Goal: Task Accomplishment & Management: Complete application form

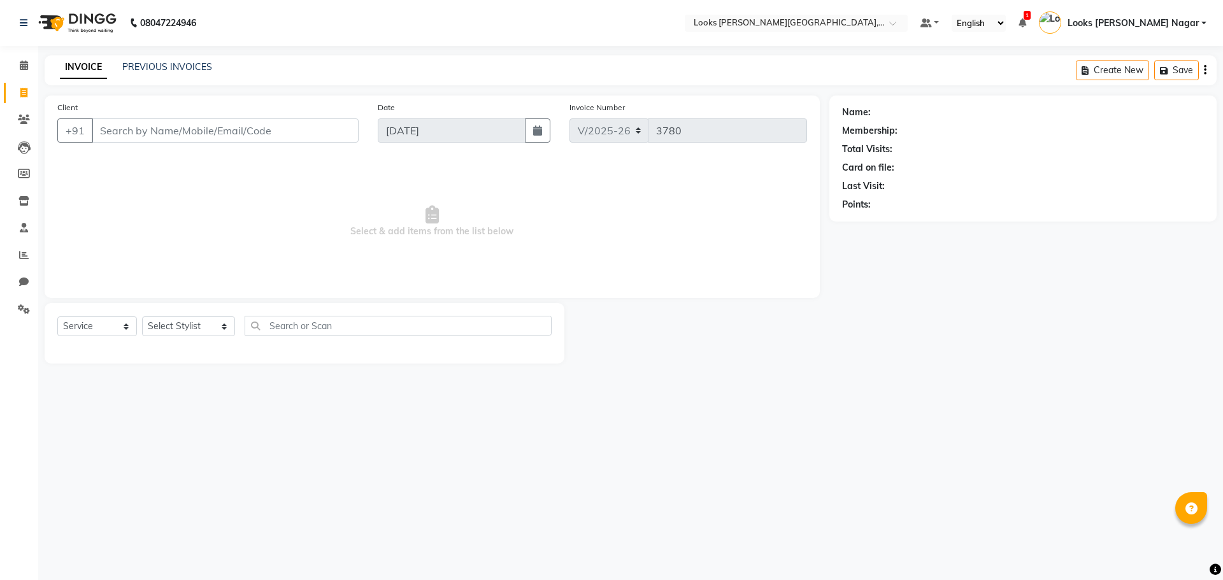
select select "4327"
select select "service"
type input "9911766884"
click at [354, 129] on button "Add Client" at bounding box center [326, 130] width 66 height 24
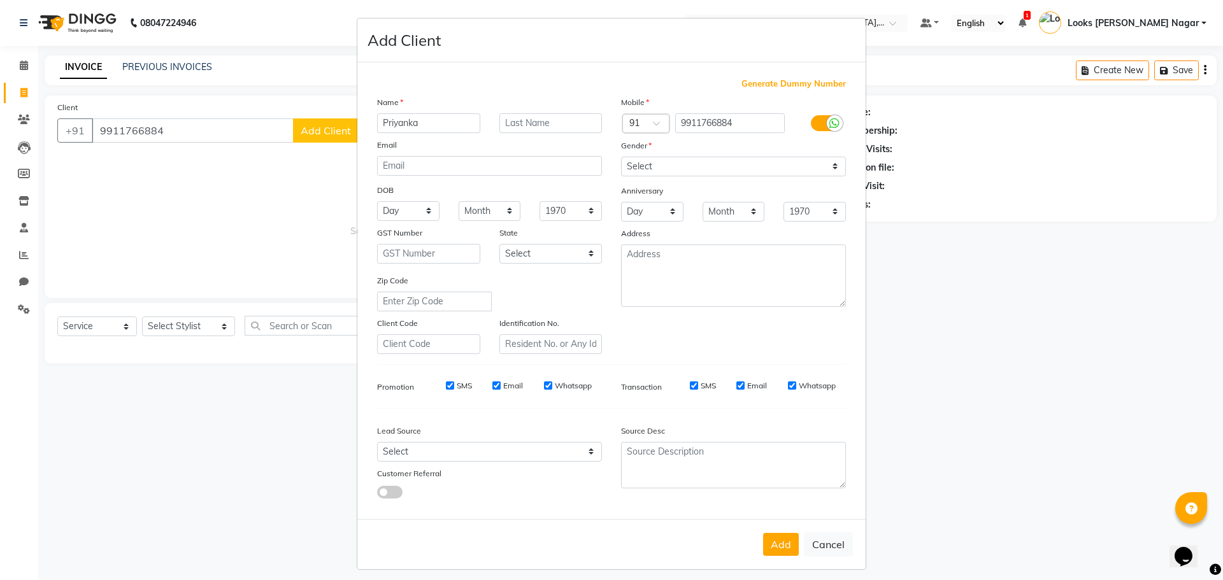
type input "Priyanka"
click at [676, 169] on select "Select [DEMOGRAPHIC_DATA] [DEMOGRAPHIC_DATA] Other Prefer Not To Say" at bounding box center [733, 167] width 225 height 20
select select "[DEMOGRAPHIC_DATA]"
click at [621, 157] on select "Select [DEMOGRAPHIC_DATA] [DEMOGRAPHIC_DATA] Other Prefer Not To Say" at bounding box center [733, 167] width 225 height 20
click at [777, 533] on button "Add" at bounding box center [781, 544] width 36 height 23
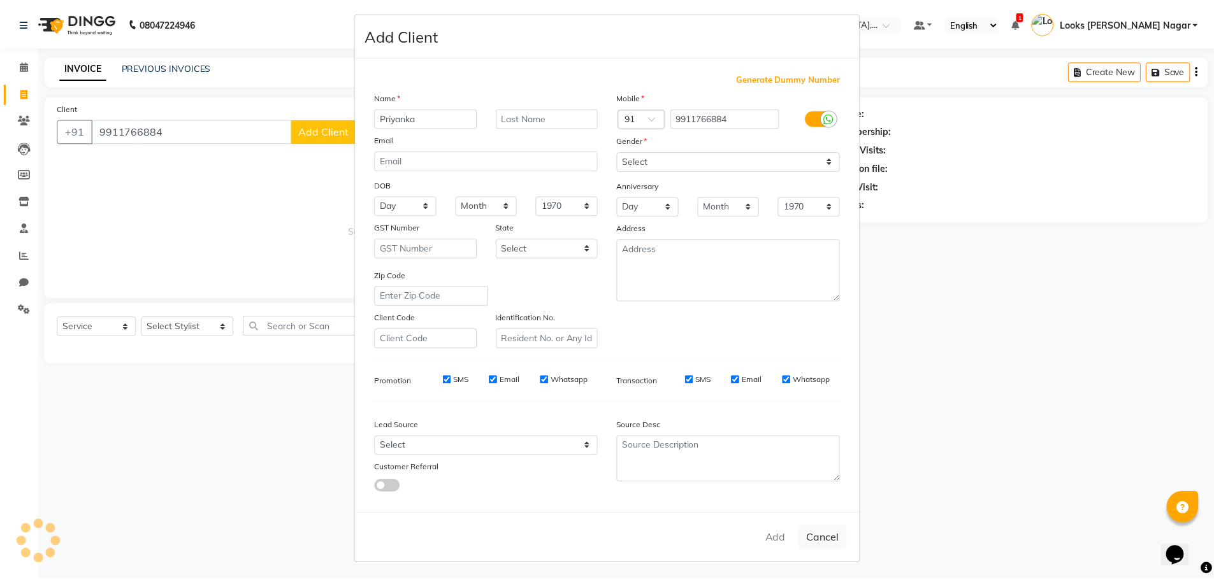
scroll to position [8, 0]
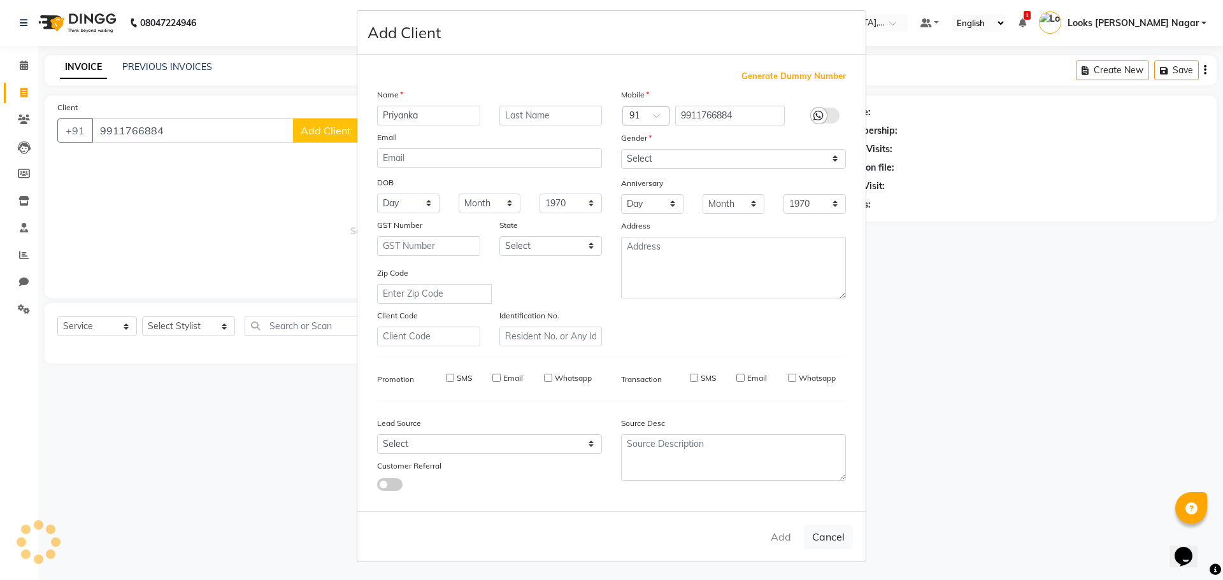
select select
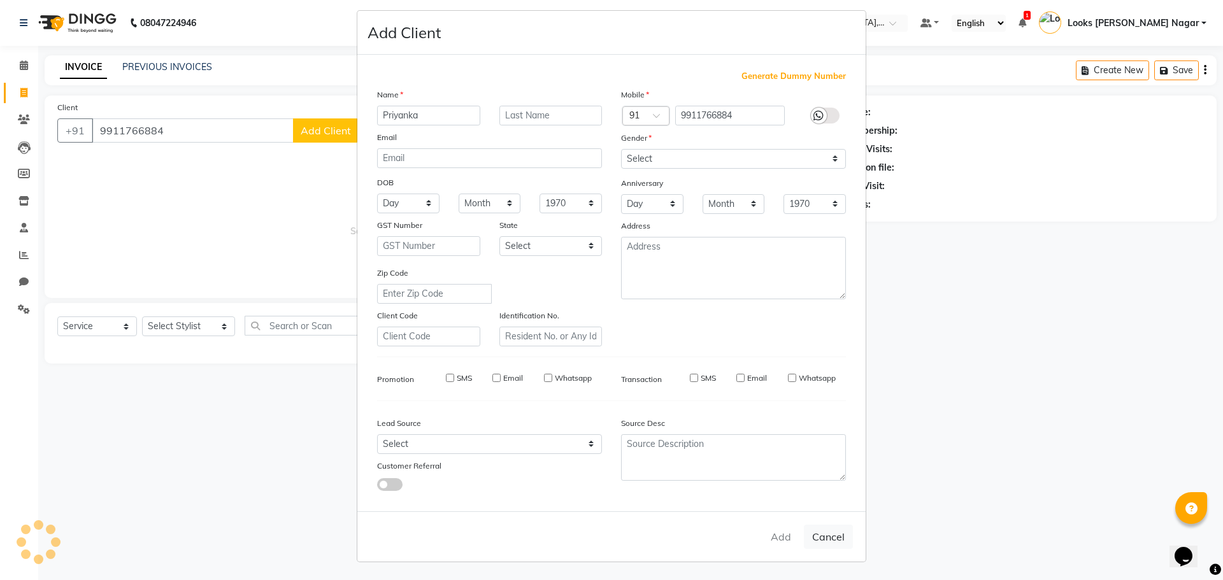
select select
checkbox input "false"
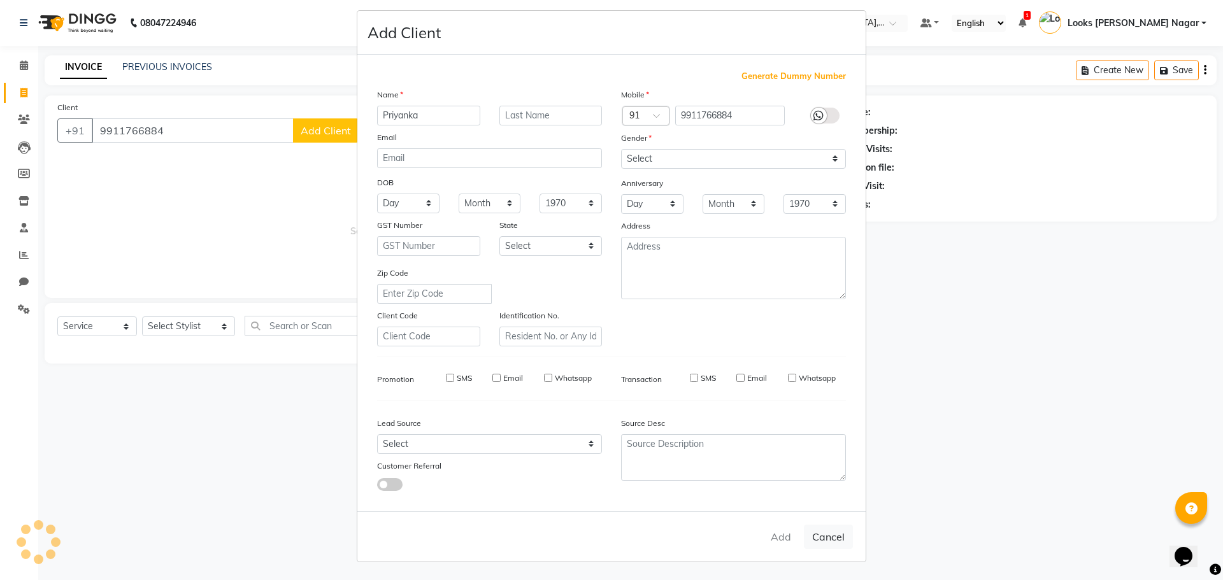
checkbox input "false"
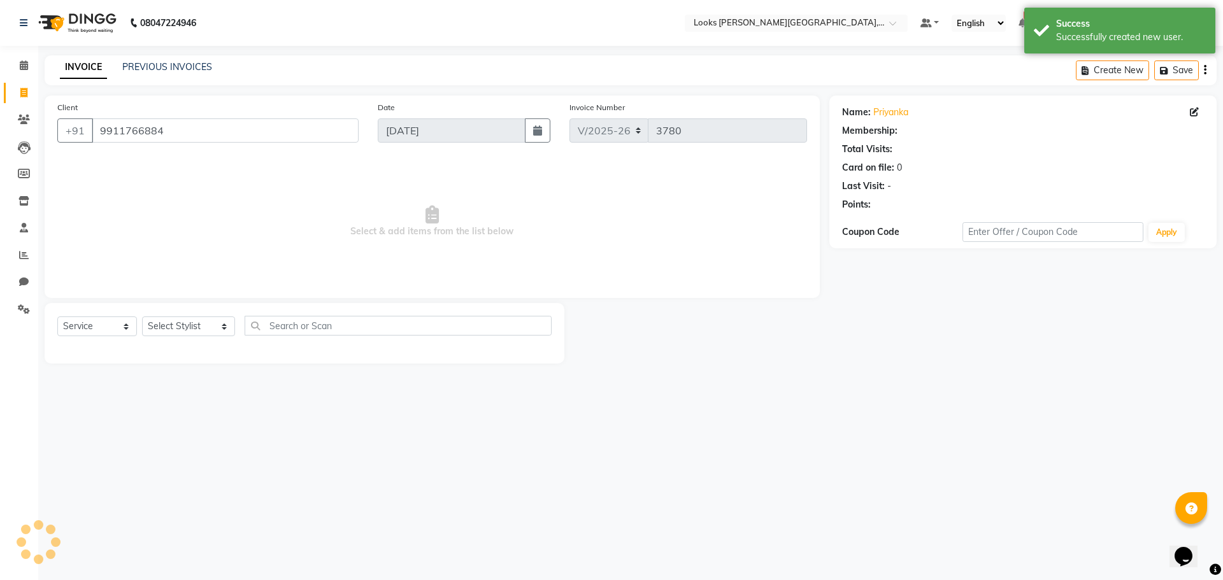
select select "1: Object"
click at [178, 325] on select "Select Stylist Alam Aman [PERSON_NAME] Armaan Ashish Atul Deepika [PERSON_NAME]…" at bounding box center [188, 327] width 93 height 20
select select "23529"
click at [142, 317] on select "Select Stylist Alam Aman [PERSON_NAME] Armaan Ashish Atul Deepika [PERSON_NAME]…" at bounding box center [188, 327] width 93 height 20
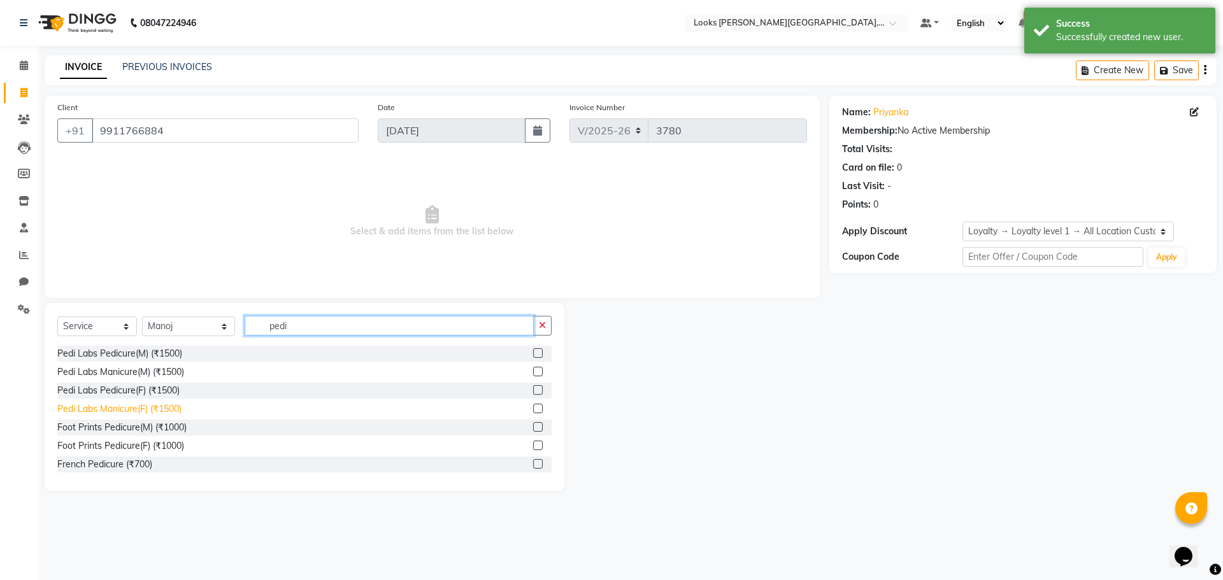
type input "pedi"
click at [136, 408] on div "Pedi Labs Manicure(F) (₹1500)" at bounding box center [119, 409] width 124 height 13
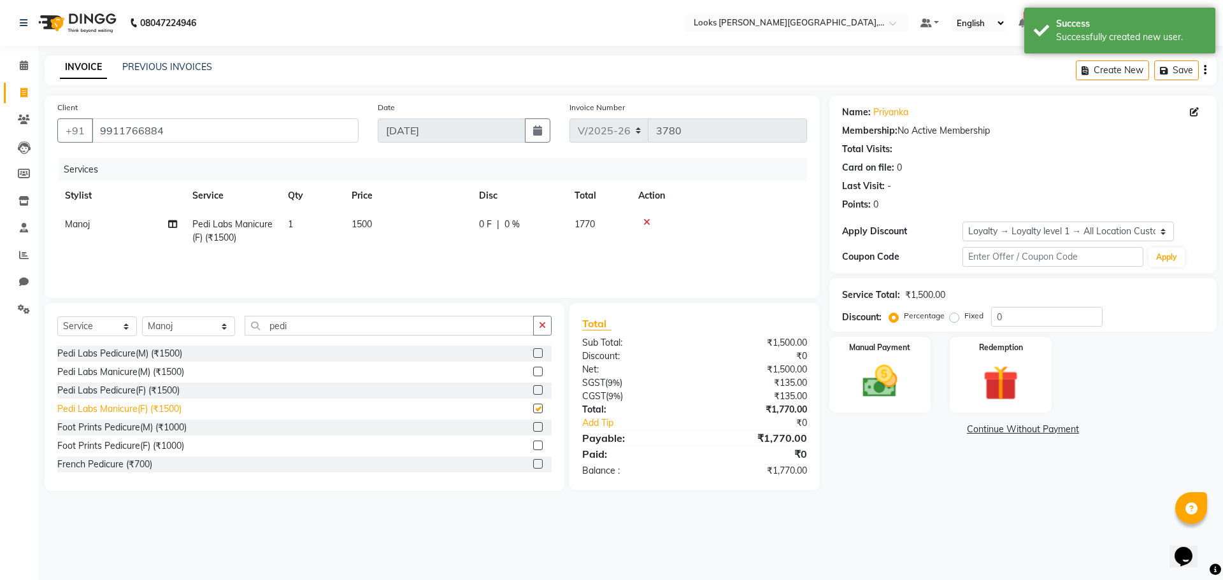
checkbox input "false"
click at [144, 394] on div "Pedi Labs Pedicure(F) (₹1500)" at bounding box center [118, 390] width 122 height 13
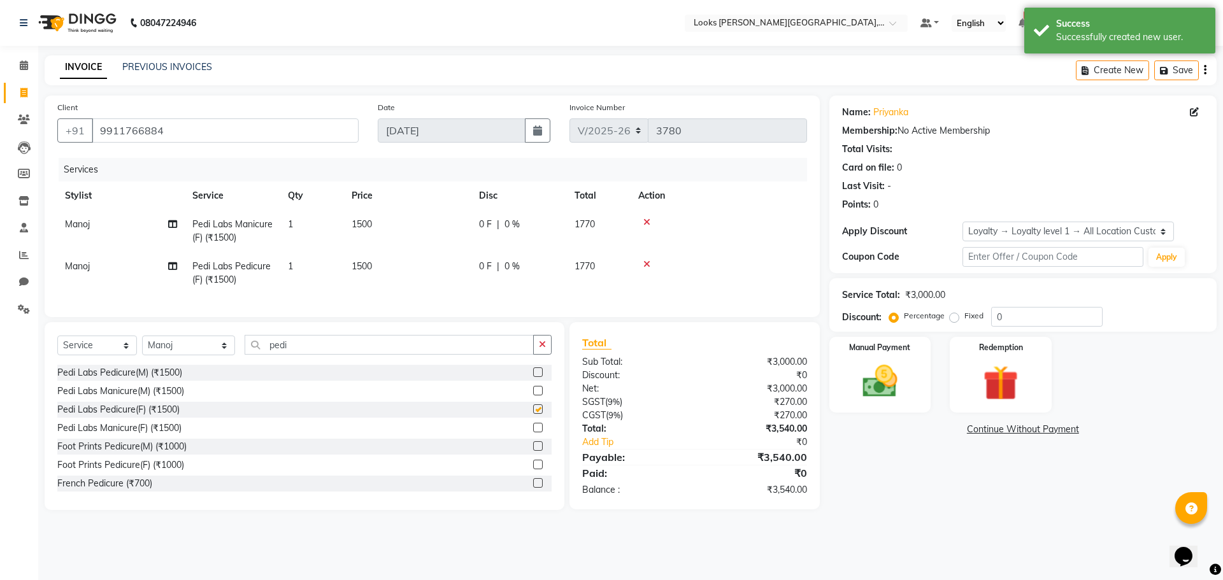
checkbox input "false"
click at [176, 351] on select "Select Stylist Alam Aman [PERSON_NAME] Armaan Ashish Atul Deepika [PERSON_NAME]…" at bounding box center [188, 346] width 93 height 20
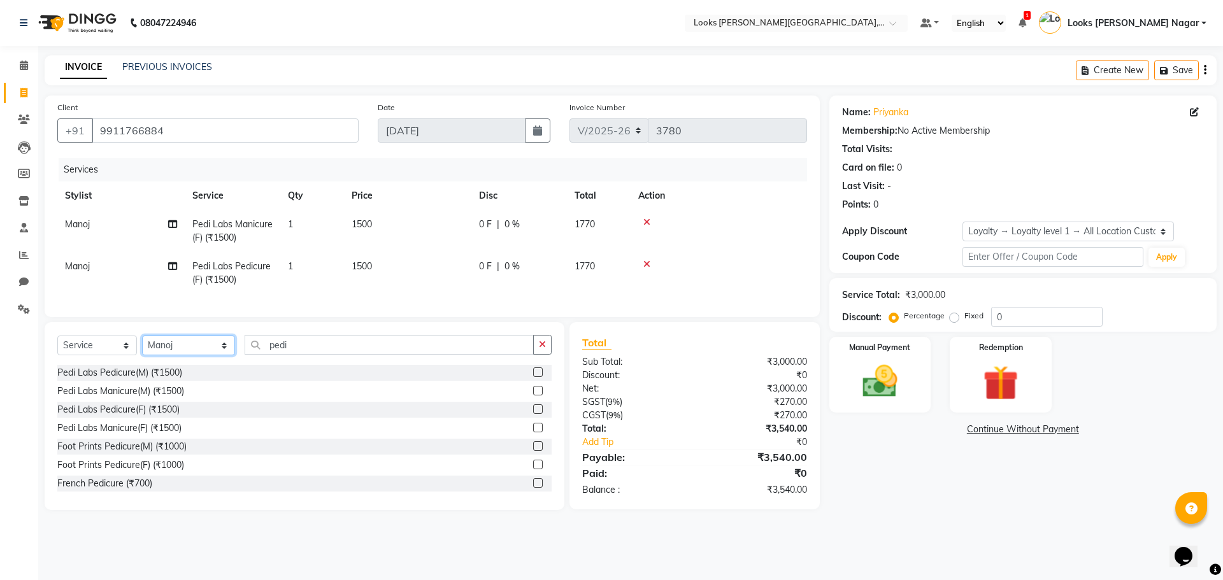
select select "23526"
click at [142, 345] on select "Select Stylist Alam Aman [PERSON_NAME] Armaan Ashish Atul Deepika [PERSON_NAME]…" at bounding box center [188, 346] width 93 height 20
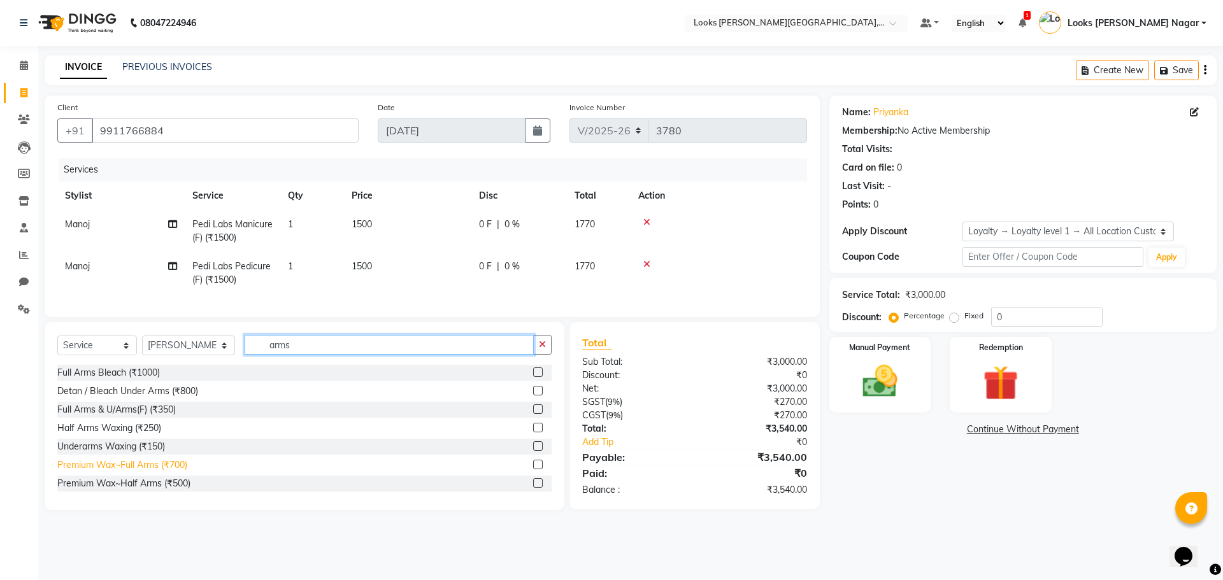
type input "arms"
click at [122, 472] on div "Premium Wax~Full Arms (₹700)" at bounding box center [122, 465] width 130 height 13
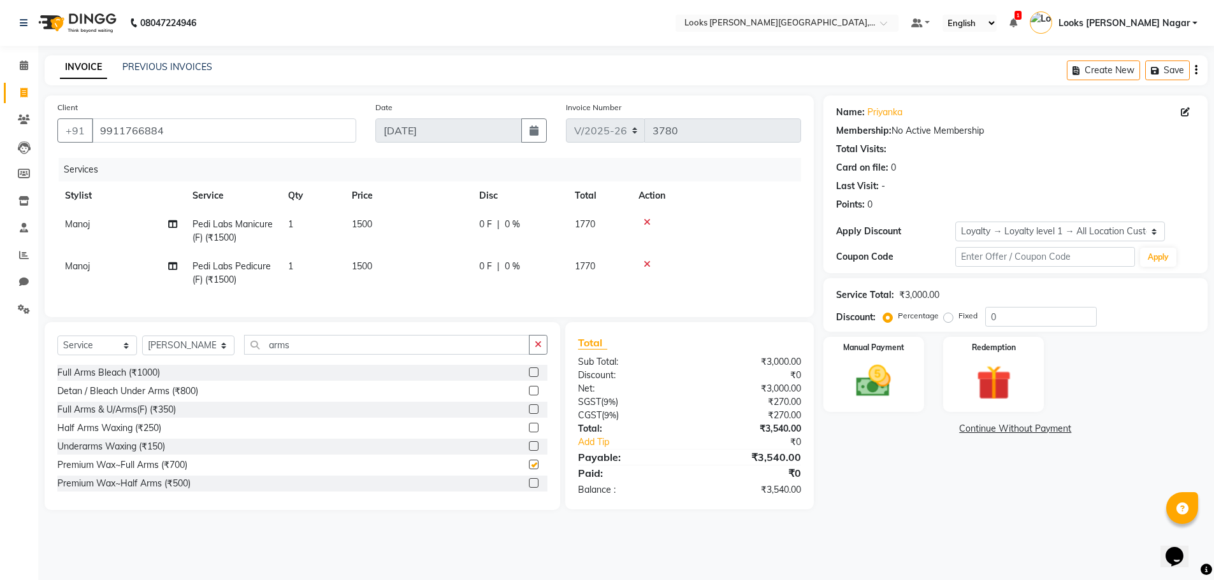
checkbox input "false"
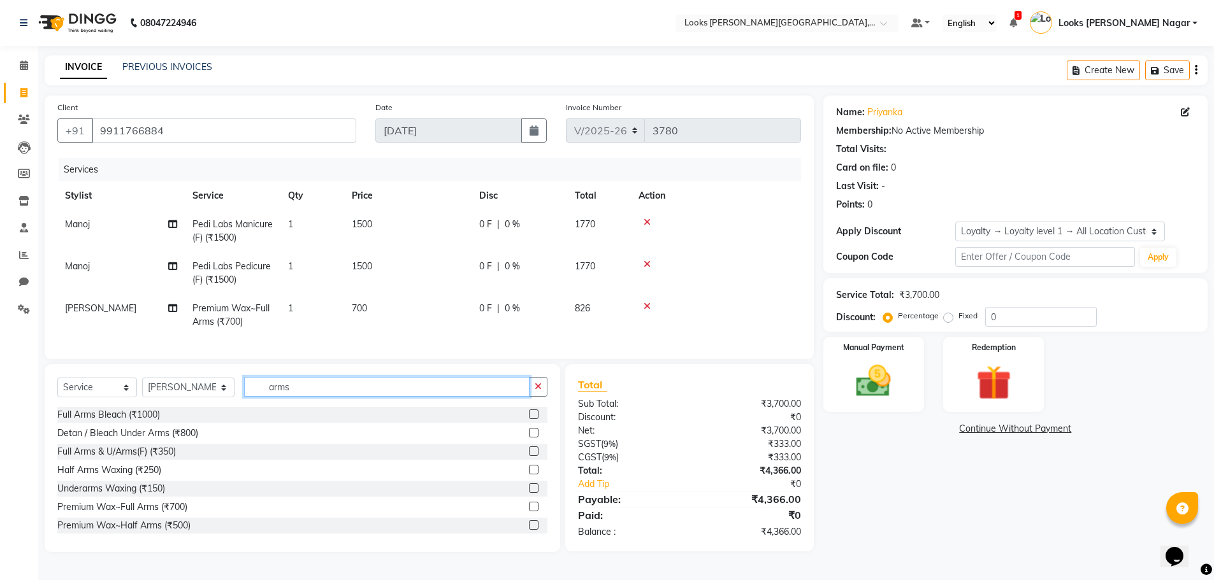
click at [345, 389] on input "arms" at bounding box center [386, 387] width 285 height 20
click at [343, 389] on input "arms" at bounding box center [386, 387] width 285 height 20
type input "legs"
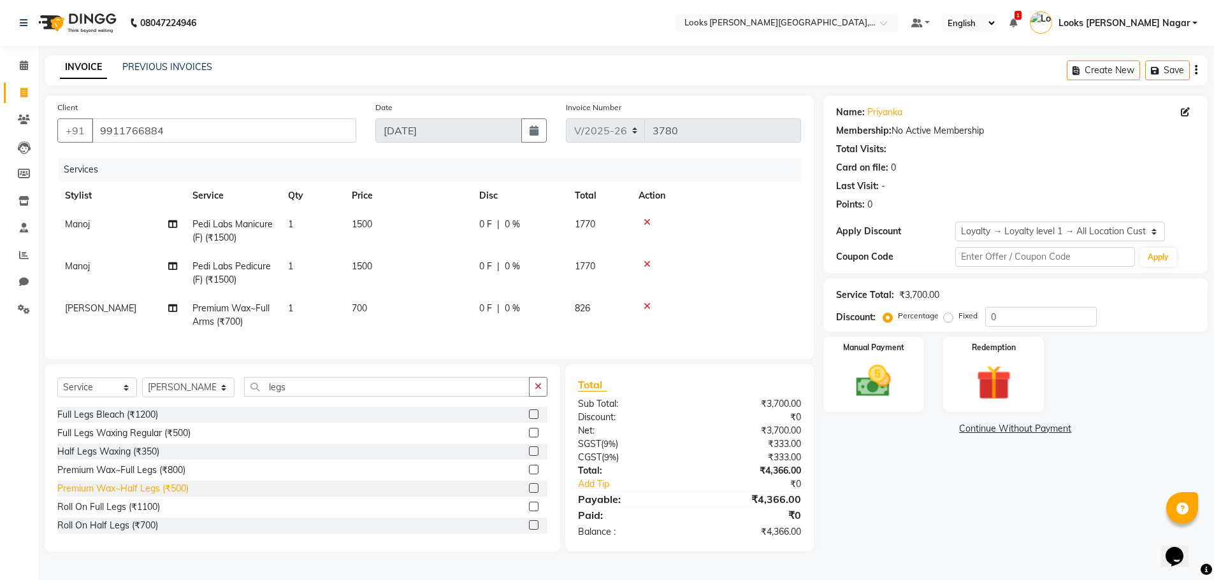
click at [148, 496] on div "Premium Wax~Half Legs (₹500)" at bounding box center [122, 488] width 131 height 13
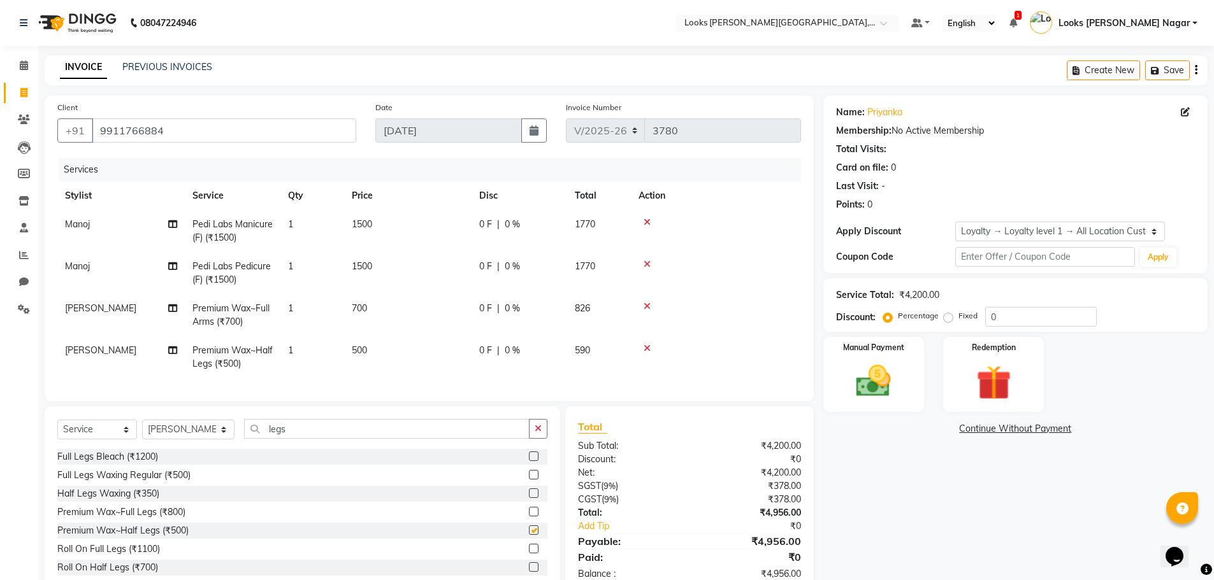
checkbox input "false"
click at [444, 231] on td "1500" at bounding box center [407, 231] width 127 height 42
select select "23529"
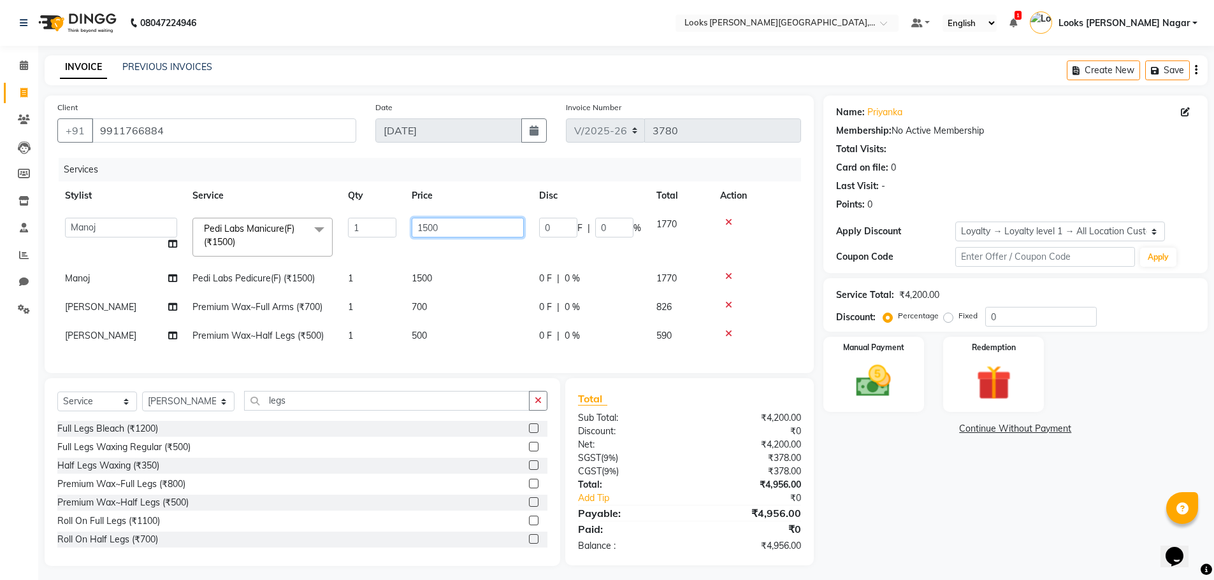
drag, startPoint x: 426, startPoint y: 233, endPoint x: 312, endPoint y: 271, distance: 120.3
click at [312, 271] on tbody "Alam Aman [PERSON_NAME] Armaan Ashish Atul Deepika Deepu Dilshad Durga [PERSON_…" at bounding box center [428, 280] width 743 height 140
type input "2000"
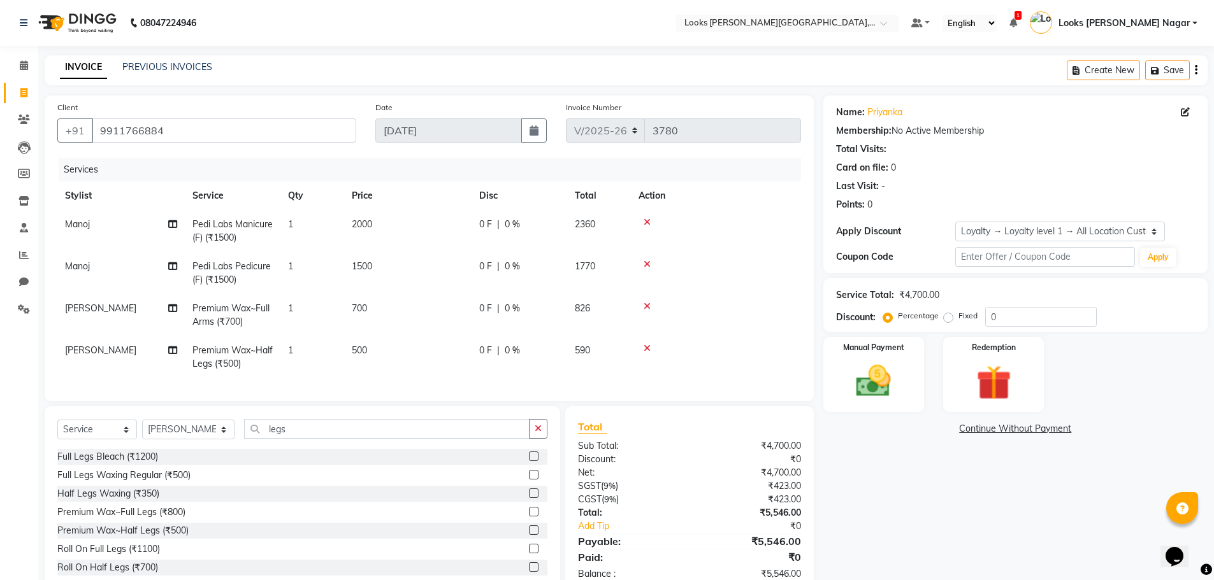
click at [443, 282] on td "1500" at bounding box center [407, 273] width 127 height 42
select select "23529"
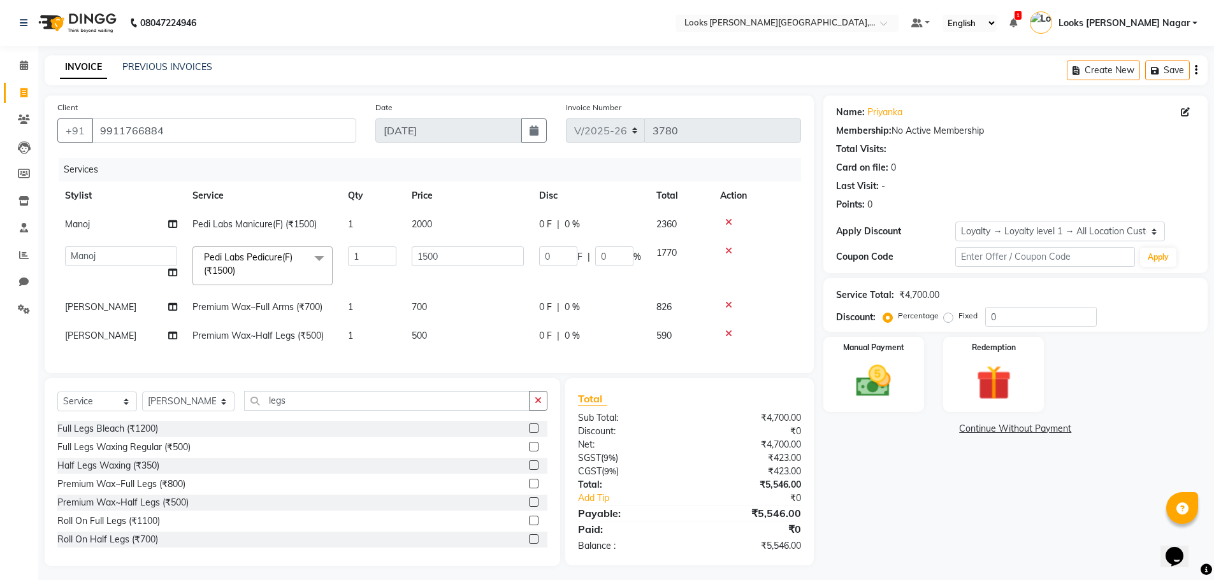
click at [447, 267] on td "1500" at bounding box center [467, 266] width 127 height 54
drag, startPoint x: 447, startPoint y: 265, endPoint x: 342, endPoint y: 300, distance: 110.2
click at [342, 300] on tbody "[PERSON_NAME] Labs Manicure(F) (₹1500) 1 2000 0 F | 0 % 2360 [PERSON_NAME] [PER…" at bounding box center [428, 280] width 743 height 140
type input "2000"
click at [441, 310] on td "700" at bounding box center [467, 307] width 127 height 29
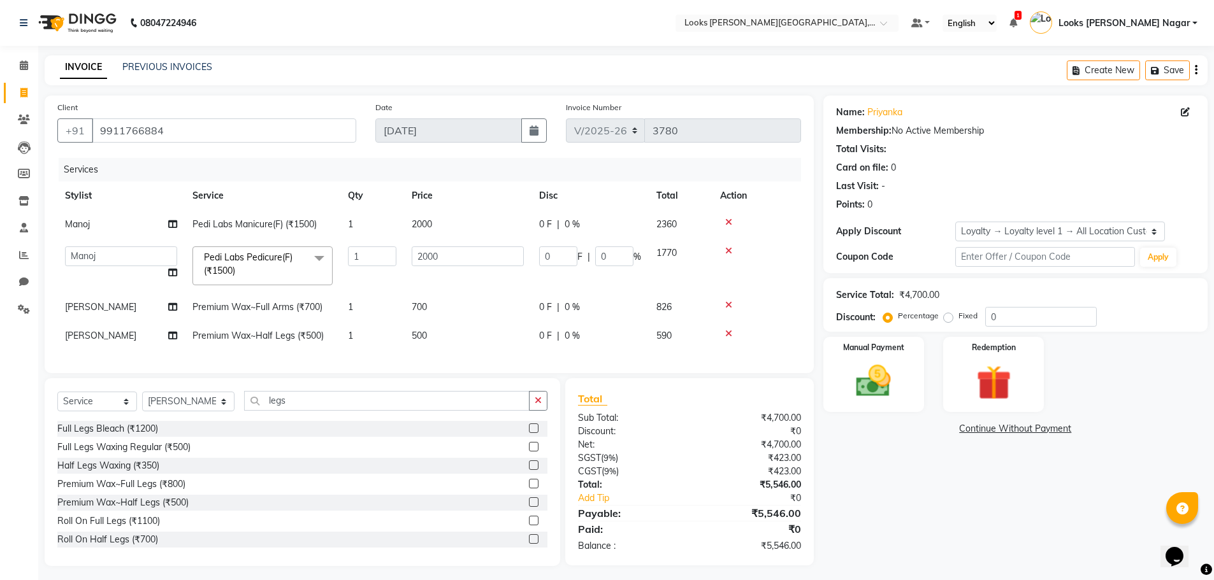
select select "23526"
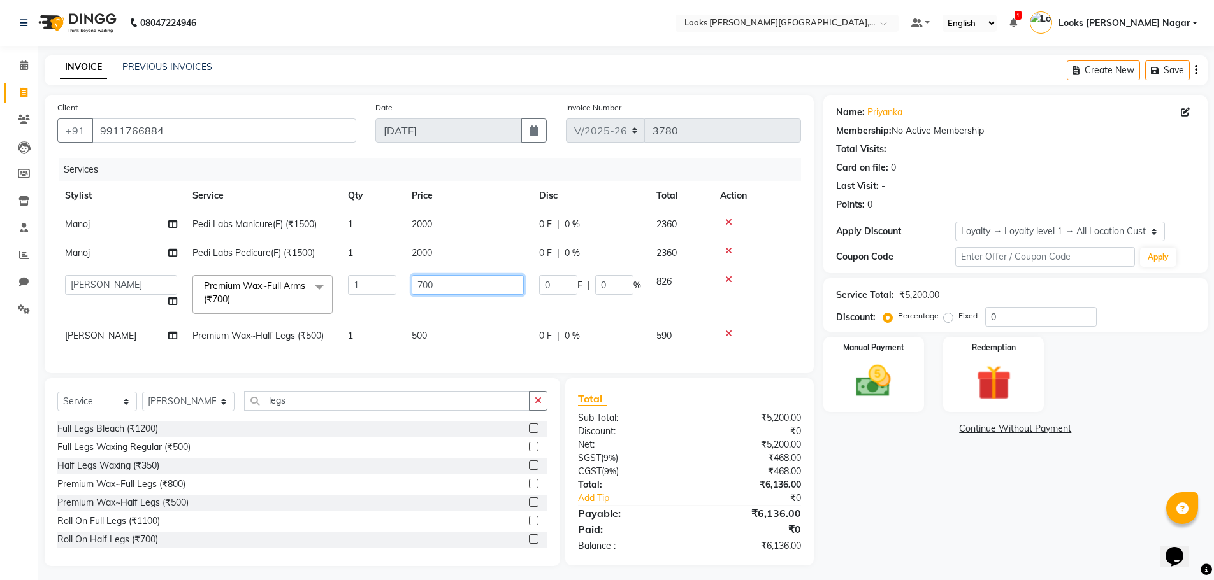
drag, startPoint x: 447, startPoint y: 286, endPoint x: 186, endPoint y: 316, distance: 262.9
click at [192, 315] on tr "Alam Aman [PERSON_NAME] Armaan Ashish Atul Deepika Deepu Dilshad Durga [PERSON_…" at bounding box center [428, 295] width 743 height 54
type input "800"
click at [433, 331] on tbody "[PERSON_NAME] Labs Manicure(F) (₹1500) 1 2000 0 F | 0 % 2360 [PERSON_NAME] Labs…" at bounding box center [428, 280] width 743 height 140
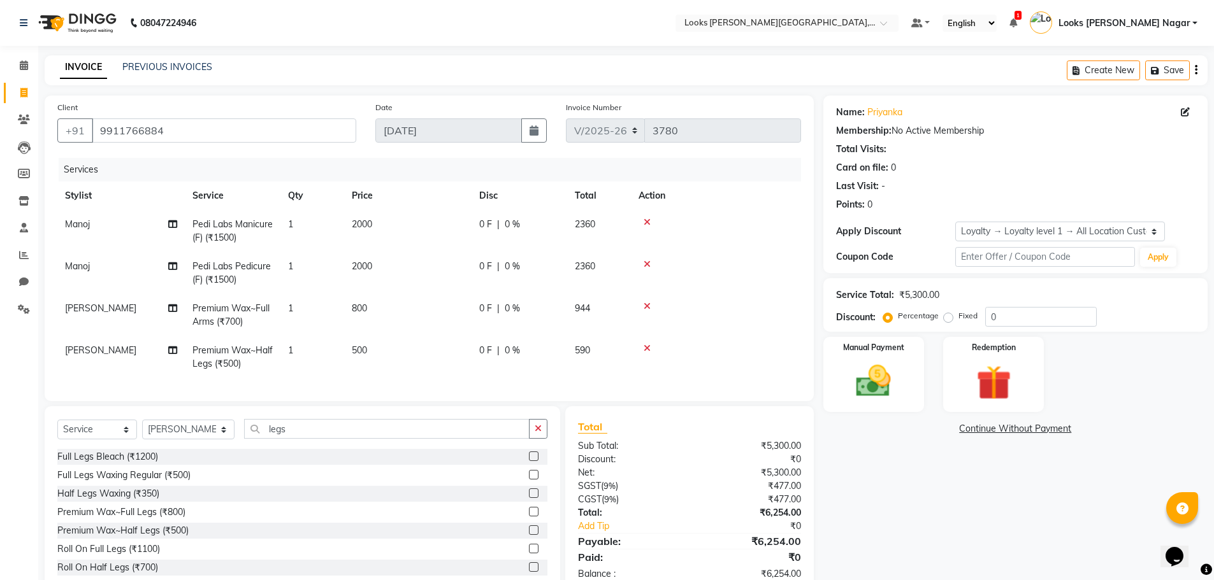
click at [409, 360] on td "500" at bounding box center [407, 357] width 127 height 42
select select "23526"
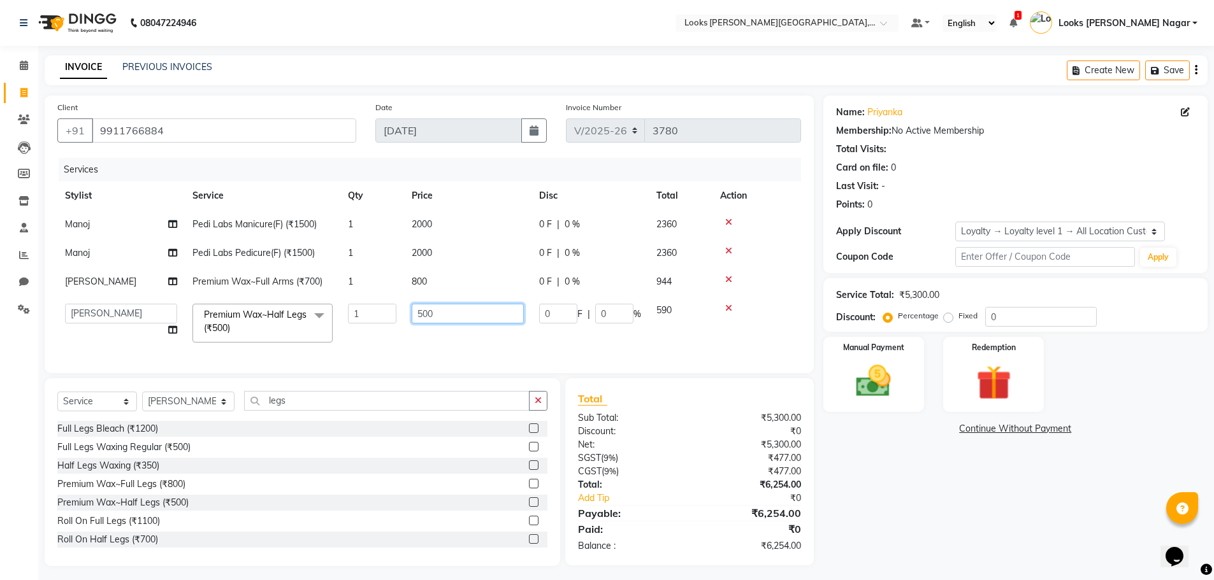
drag, startPoint x: 443, startPoint y: 305, endPoint x: 232, endPoint y: 365, distance: 219.2
click at [234, 361] on div "Services Stylist Service Qty Price Disc Total Action [PERSON_NAME] Labs Manicur…" at bounding box center [428, 259] width 743 height 203
type input "600"
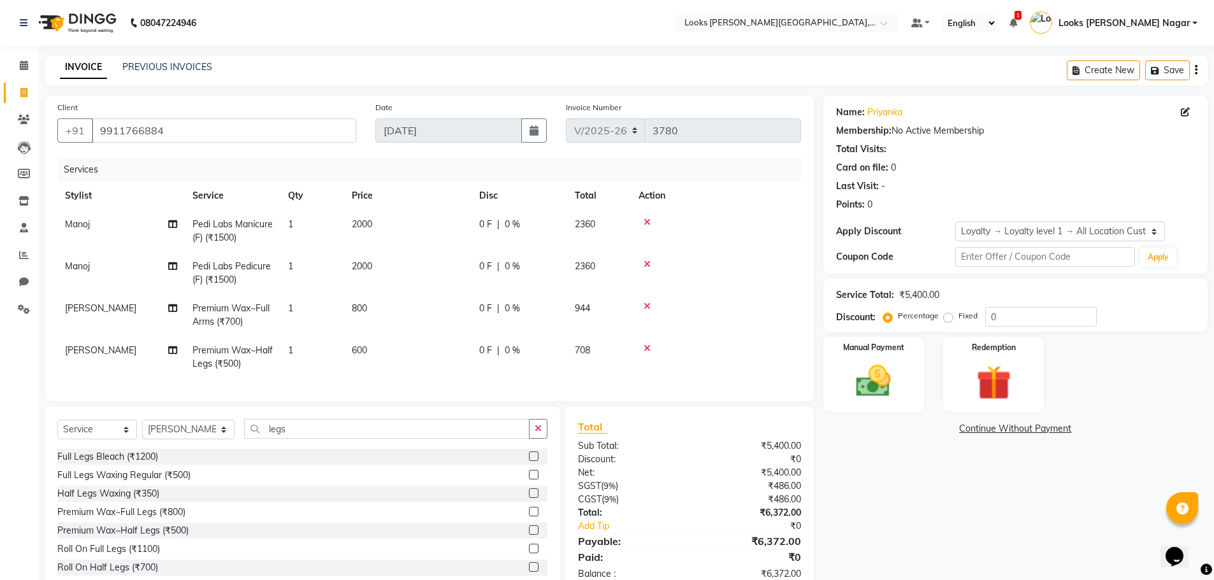
click at [886, 508] on div "Name: Priyanka Membership: No Active Membership Total Visits: Card on file: 0 L…" at bounding box center [1020, 345] width 394 height 499
click at [901, 371] on img at bounding box center [873, 381] width 59 height 41
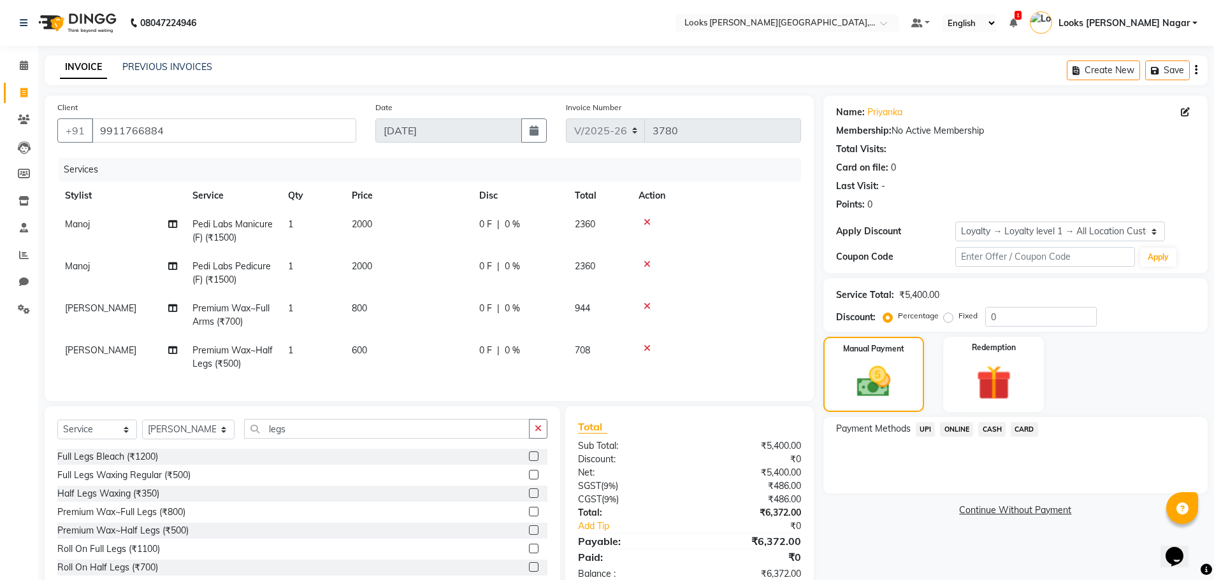
scroll to position [43, 0]
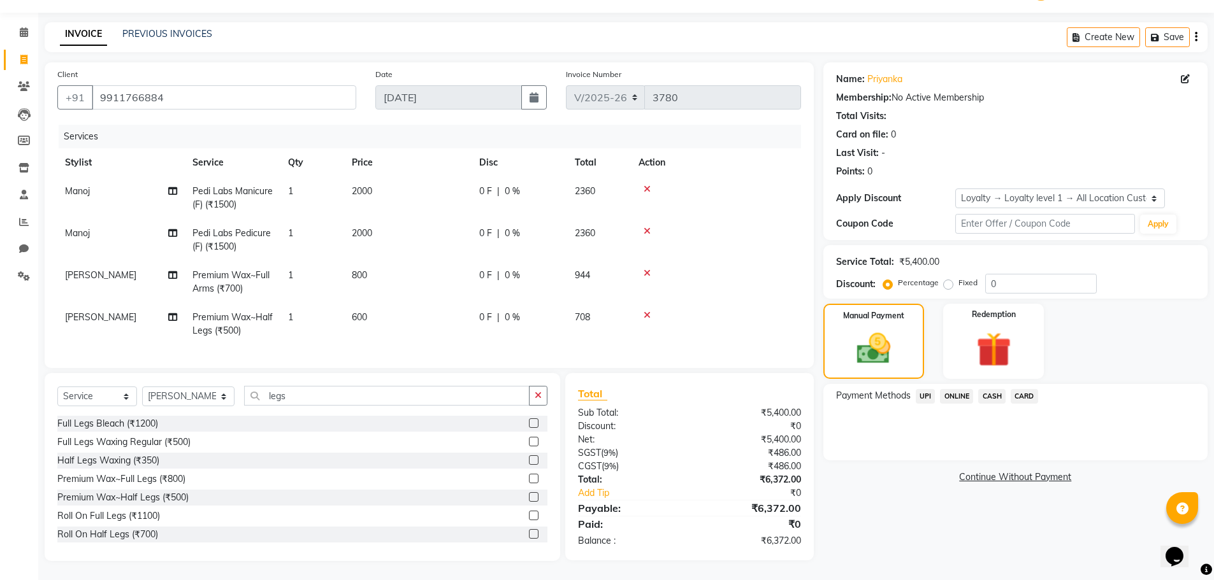
click at [1017, 389] on span "CARD" at bounding box center [1023, 396] width 27 height 15
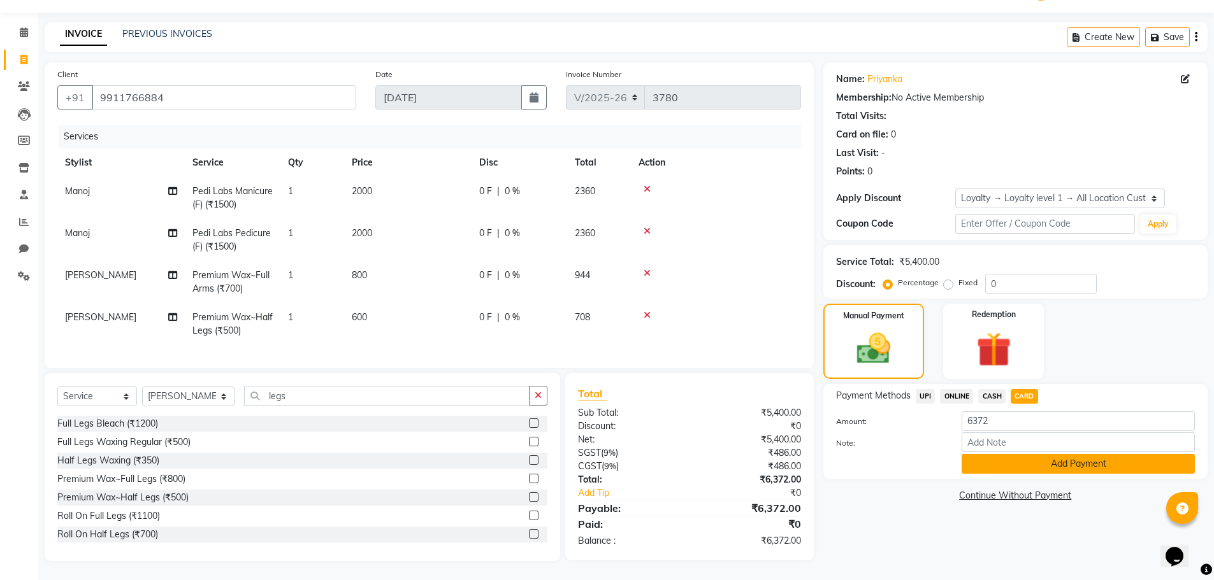
click at [987, 454] on button "Add Payment" at bounding box center [1077, 464] width 233 height 20
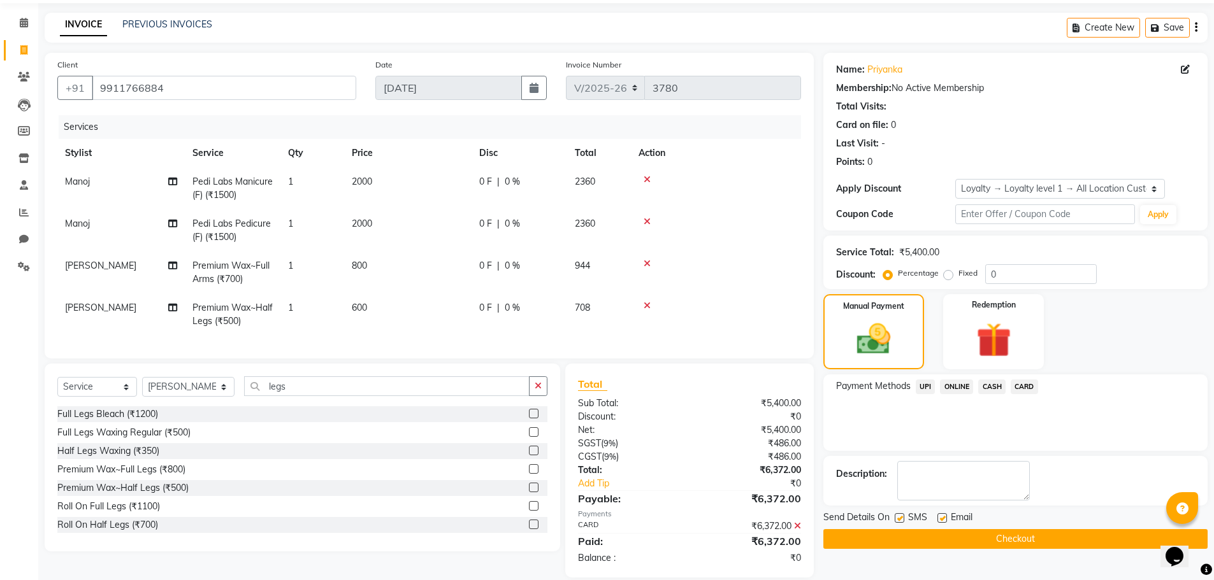
scroll to position [132, 0]
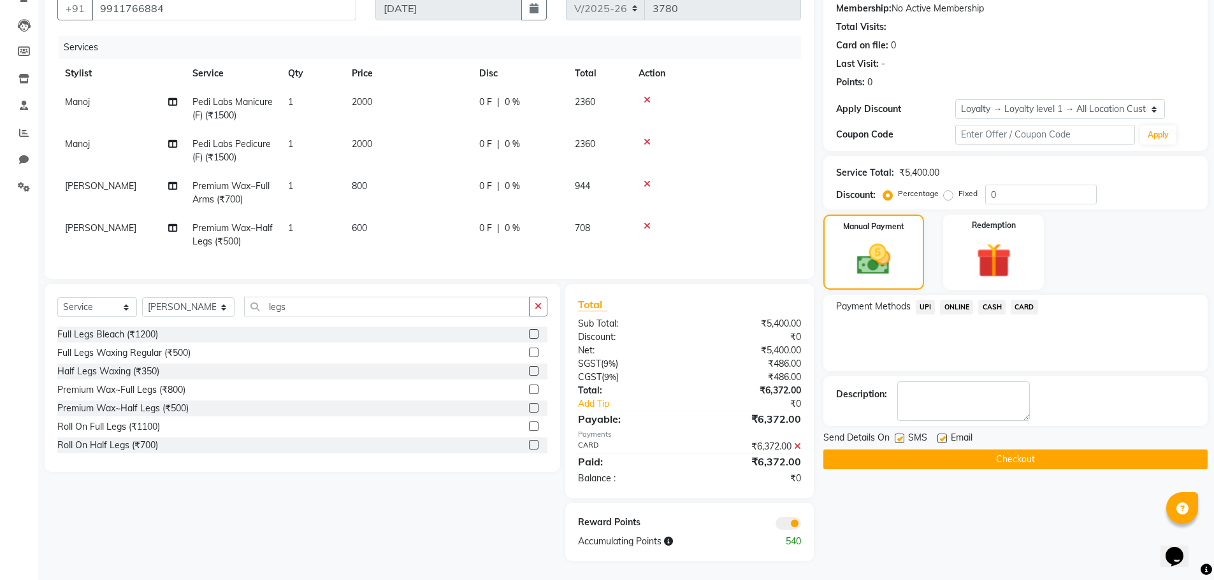
click at [952, 450] on button "Checkout" at bounding box center [1015, 460] width 384 height 20
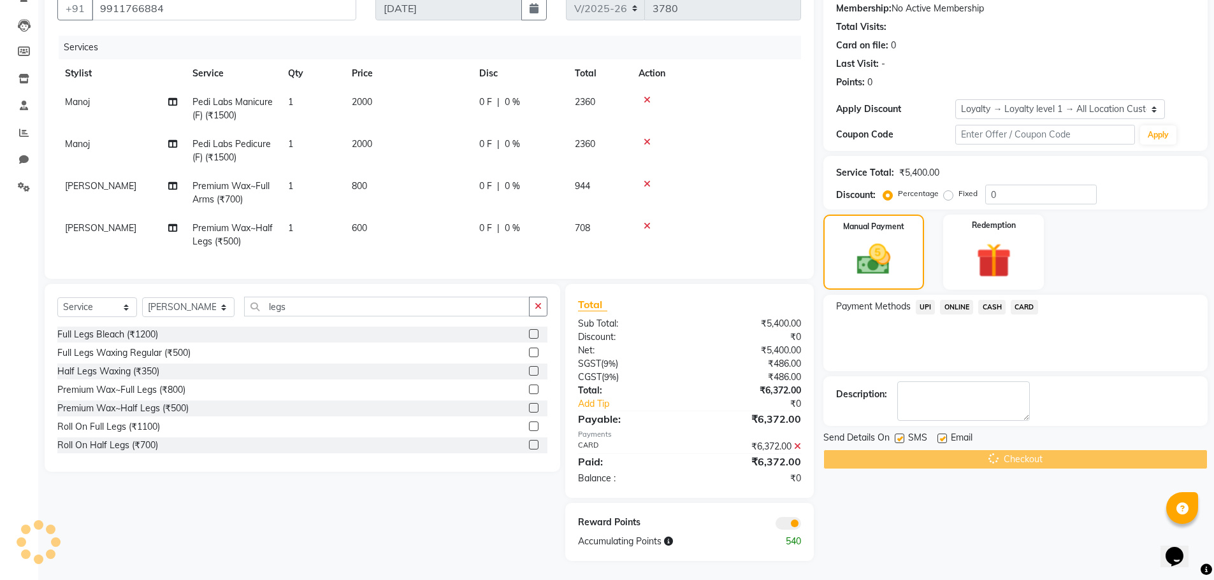
scroll to position [0, 0]
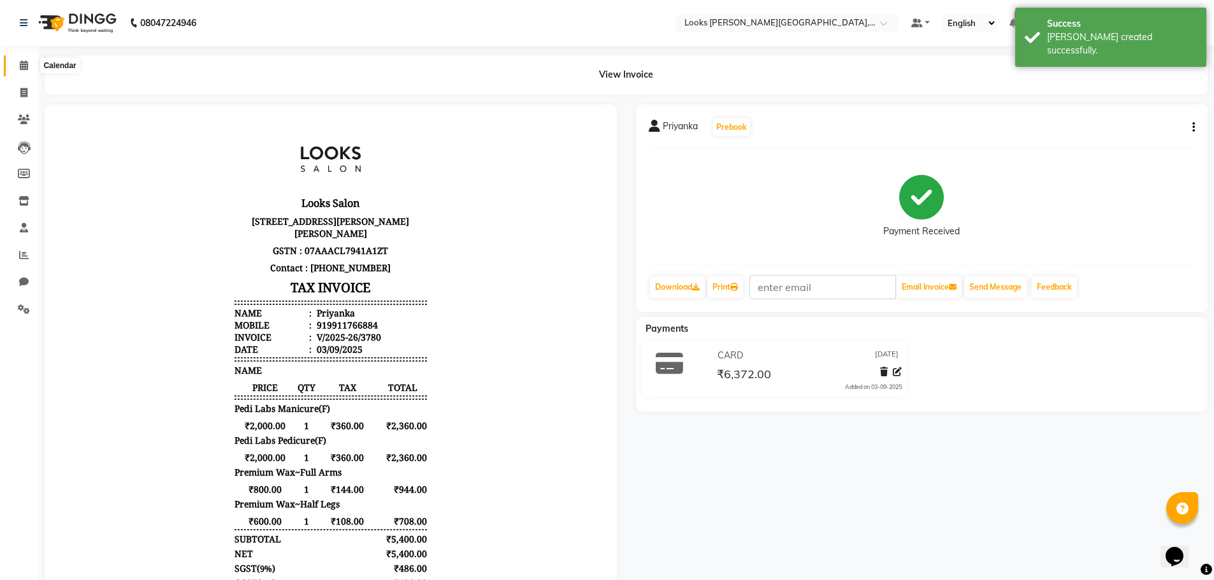
click at [15, 61] on span at bounding box center [24, 66] width 22 height 15
